Goal: Task Accomplishment & Management: Complete application form

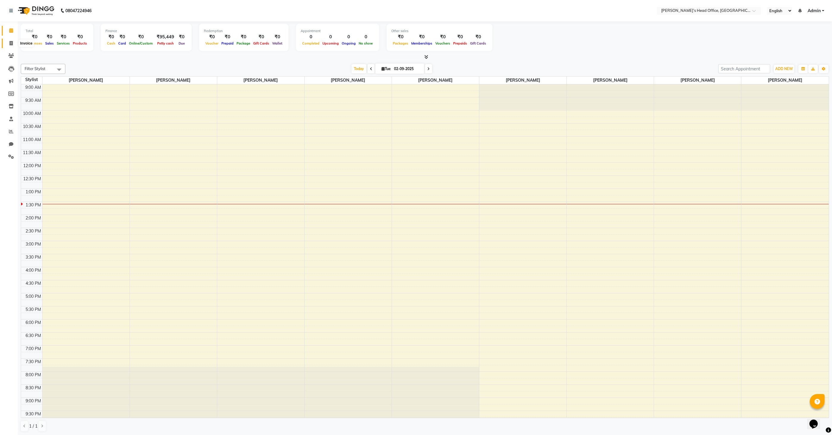
click at [11, 45] on icon at bounding box center [11, 43] width 3 height 4
select select "7682"
select select "service"
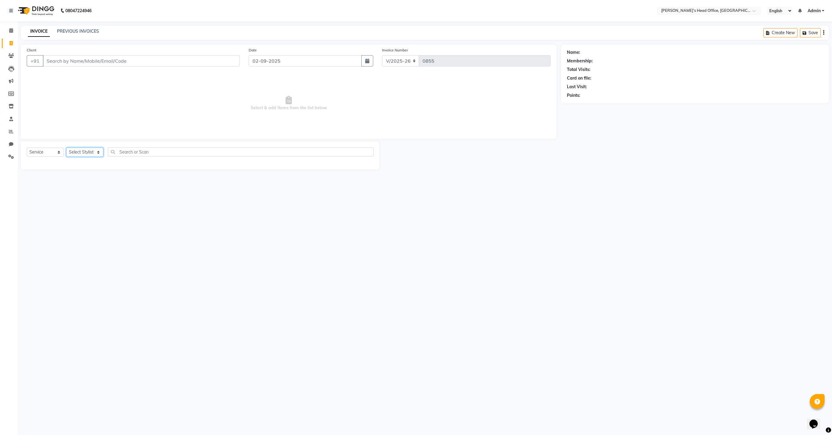
click at [83, 153] on select "Select Stylist [PERSON_NAME] [PERSON_NAME] [PERSON_NAME] [PERSON_NAME] [PERSON_…" at bounding box center [84, 152] width 37 height 9
select select "79775"
click at [66, 148] on select "Select Stylist [PERSON_NAME] [PERSON_NAME] [PERSON_NAME] [PERSON_NAME] [PERSON_…" at bounding box center [84, 152] width 37 height 9
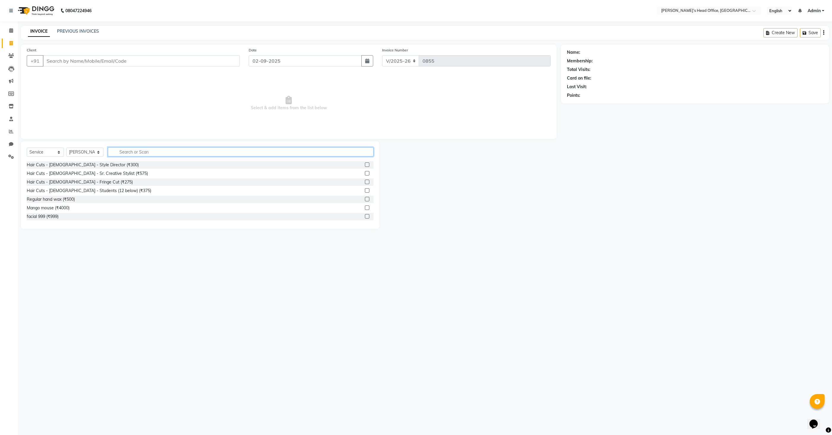
click at [135, 153] on input "text" at bounding box center [241, 151] width 266 height 9
click at [369, 165] on label at bounding box center [367, 164] width 4 height 4
click at [369, 165] on input "checkbox" at bounding box center [367, 165] width 4 height 4
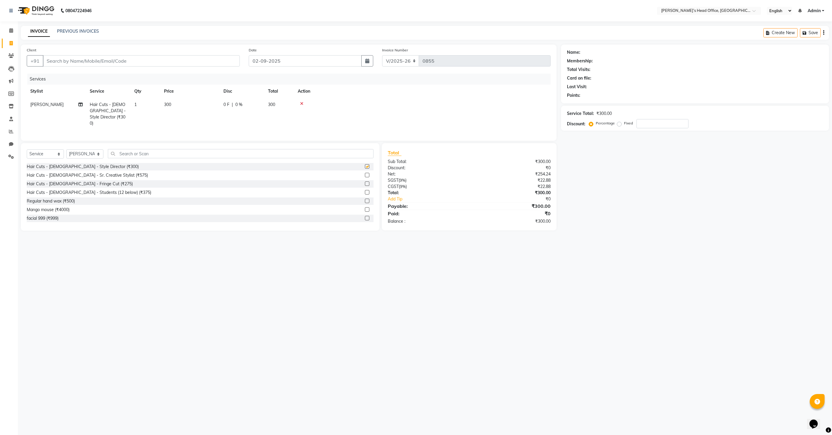
checkbox input "false"
click at [171, 105] on span "300" at bounding box center [167, 104] width 7 height 5
select select "79775"
click at [207, 109] on input "300" at bounding box center [218, 106] width 52 height 9
type input "150"
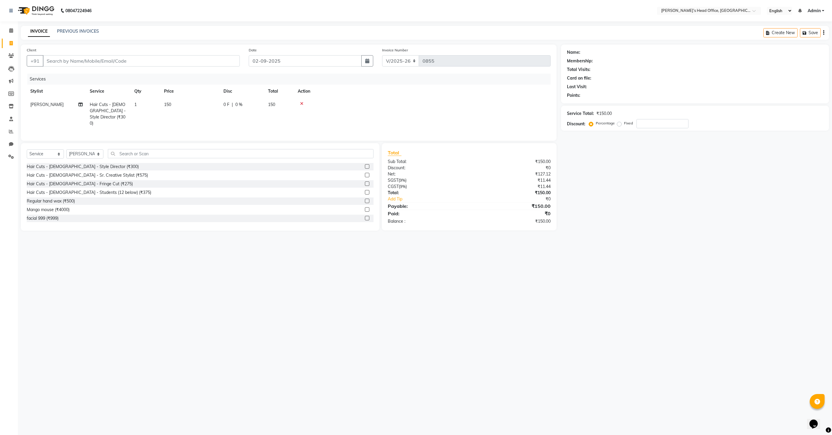
click at [425, 124] on div "Services Stylist Service Qty Price Disc Total Action [PERSON_NAME] Hair Cuts - …" at bounding box center [289, 104] width 524 height 61
click at [139, 63] on input "Client" at bounding box center [141, 60] width 197 height 11
type input "7"
type input "0"
type input "7045938435"
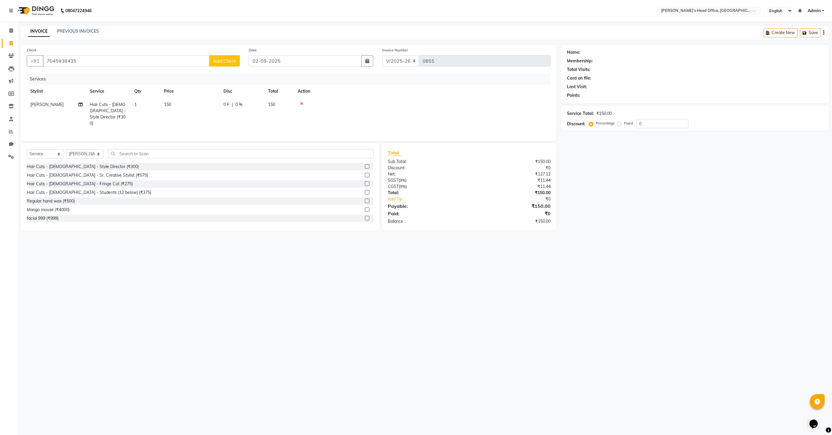
click at [233, 64] on button "Add Client" at bounding box center [224, 60] width 31 height 11
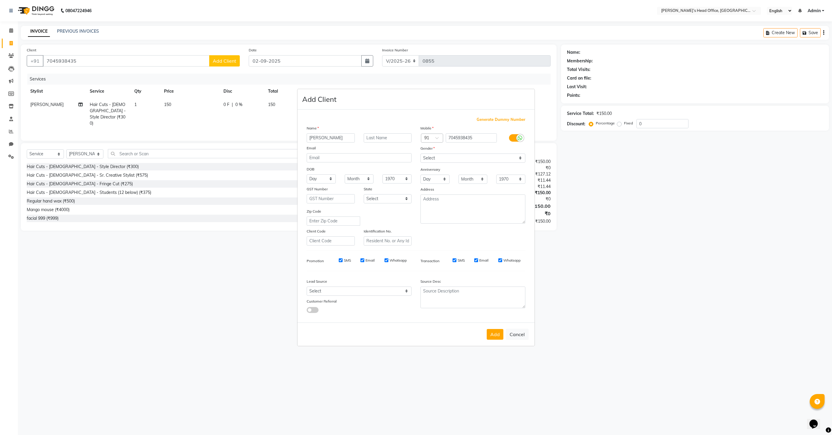
type input "[PERSON_NAME]"
click at [437, 157] on select "Select [DEMOGRAPHIC_DATA] [DEMOGRAPHIC_DATA] Other Prefer Not To Say" at bounding box center [472, 158] width 105 height 9
select select "[DEMOGRAPHIC_DATA]"
click at [420, 154] on select "Select [DEMOGRAPHIC_DATA] [DEMOGRAPHIC_DATA] Other Prefer Not To Say" at bounding box center [472, 158] width 105 height 9
click at [498, 335] on button "Add" at bounding box center [494, 334] width 17 height 11
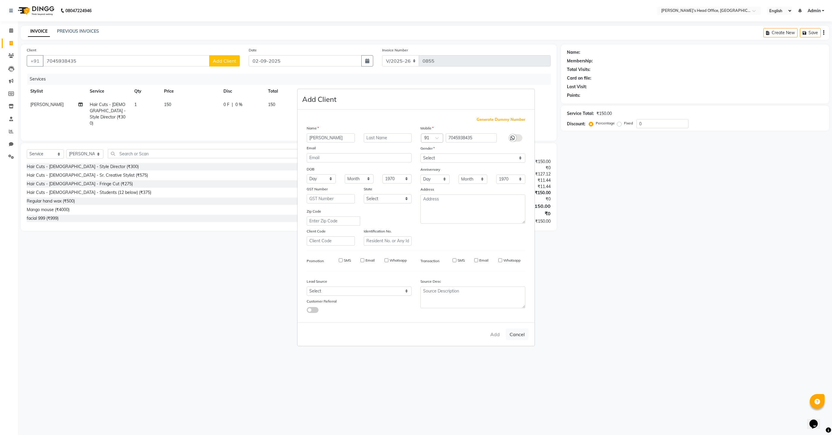
select select
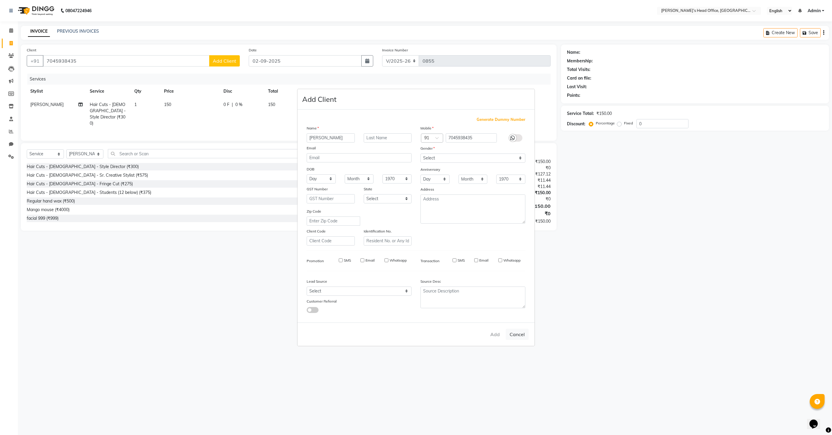
select select
checkbox input "false"
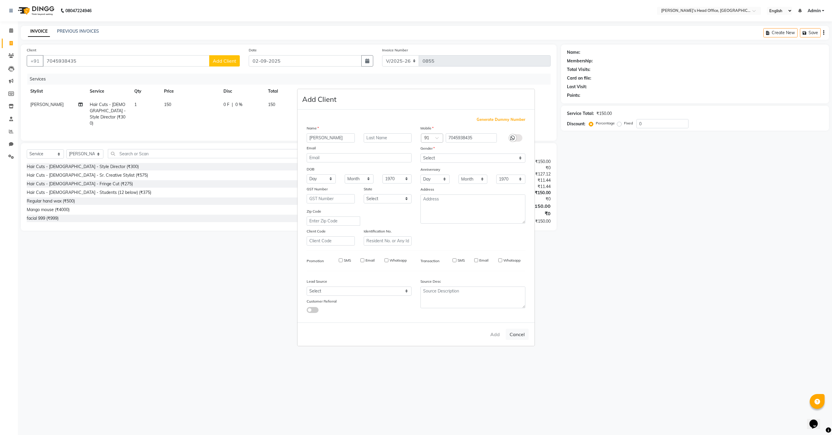
checkbox input "false"
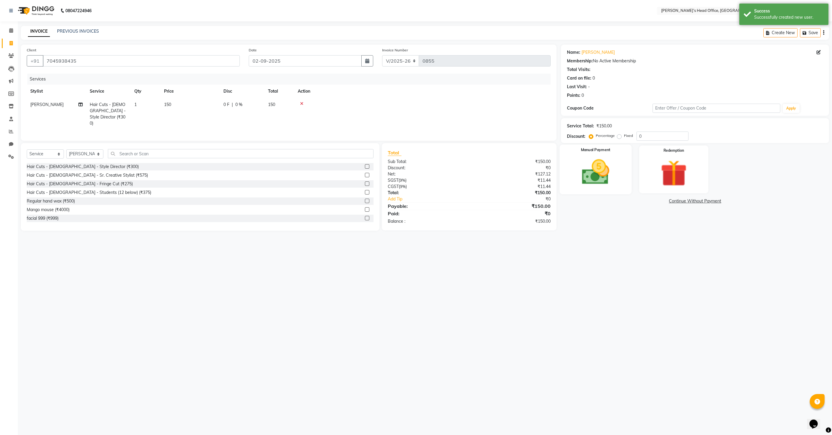
click at [629, 182] on div "Manual Payment" at bounding box center [596, 170] width 72 height 50
click at [691, 201] on span "CASH" at bounding box center [692, 201] width 13 height 7
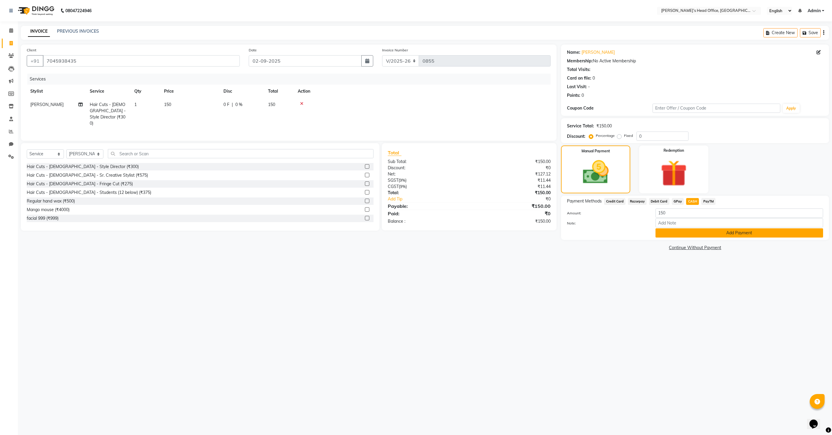
click at [729, 233] on button "Add Payment" at bounding box center [739, 232] width 168 height 9
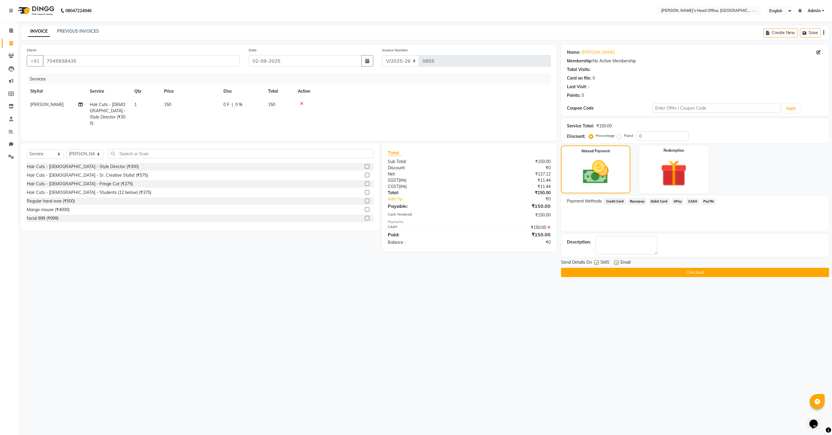
click at [633, 271] on button "Checkout" at bounding box center [695, 272] width 268 height 9
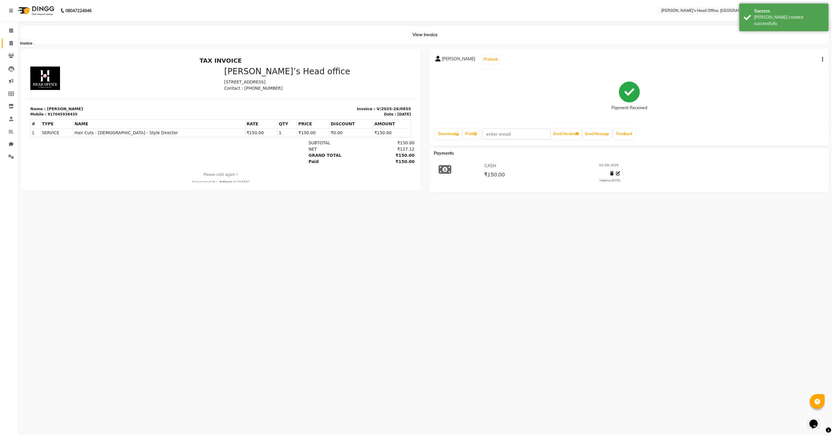
click at [12, 43] on icon at bounding box center [11, 43] width 3 height 4
select select "7682"
select select "service"
